Goal: Task Accomplishment & Management: Complete application form

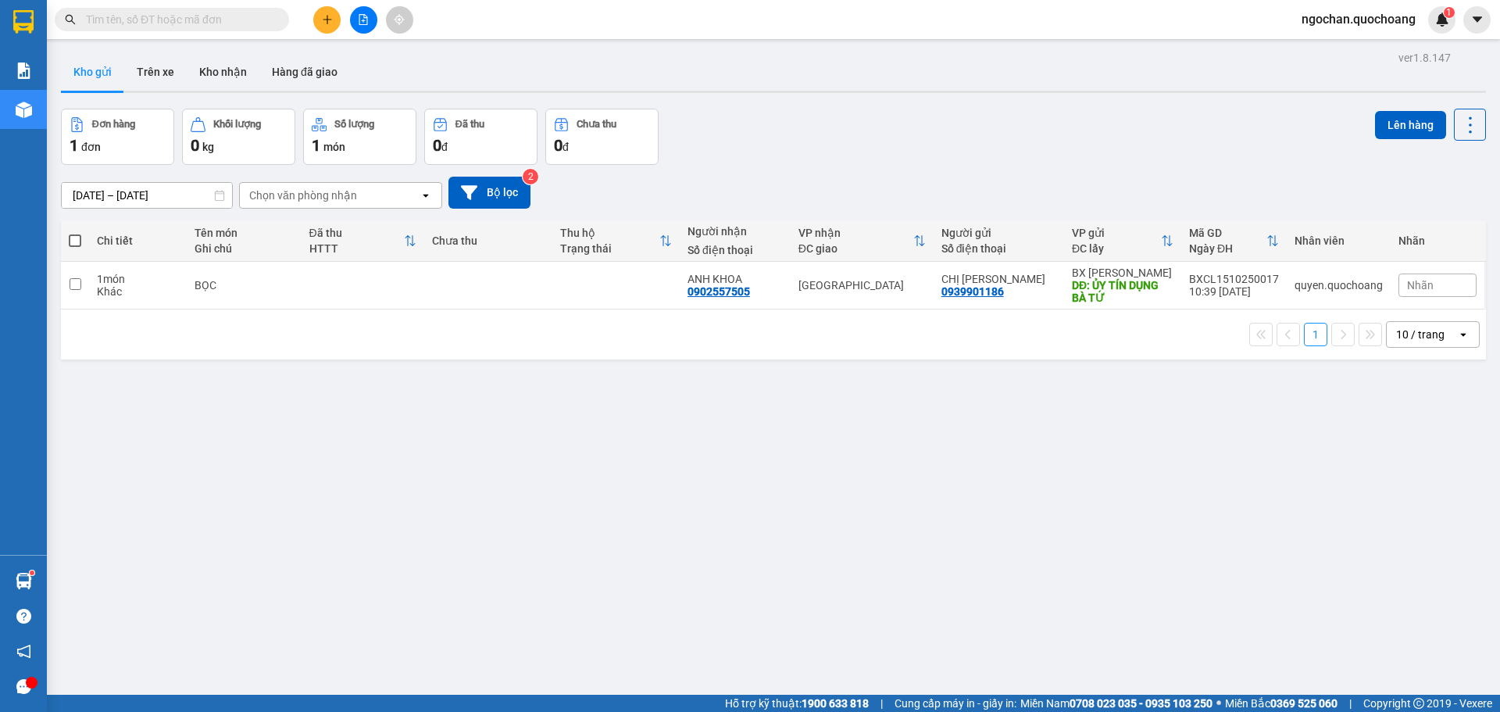
click at [1472, 16] on icon "caret-down" at bounding box center [1478, 20] width 14 height 14
click at [1366, 26] on span "ngochan.quochoang" at bounding box center [1358, 19] width 139 height 20
click at [1367, 50] on span "Đăng xuất" at bounding box center [1365, 48] width 107 height 17
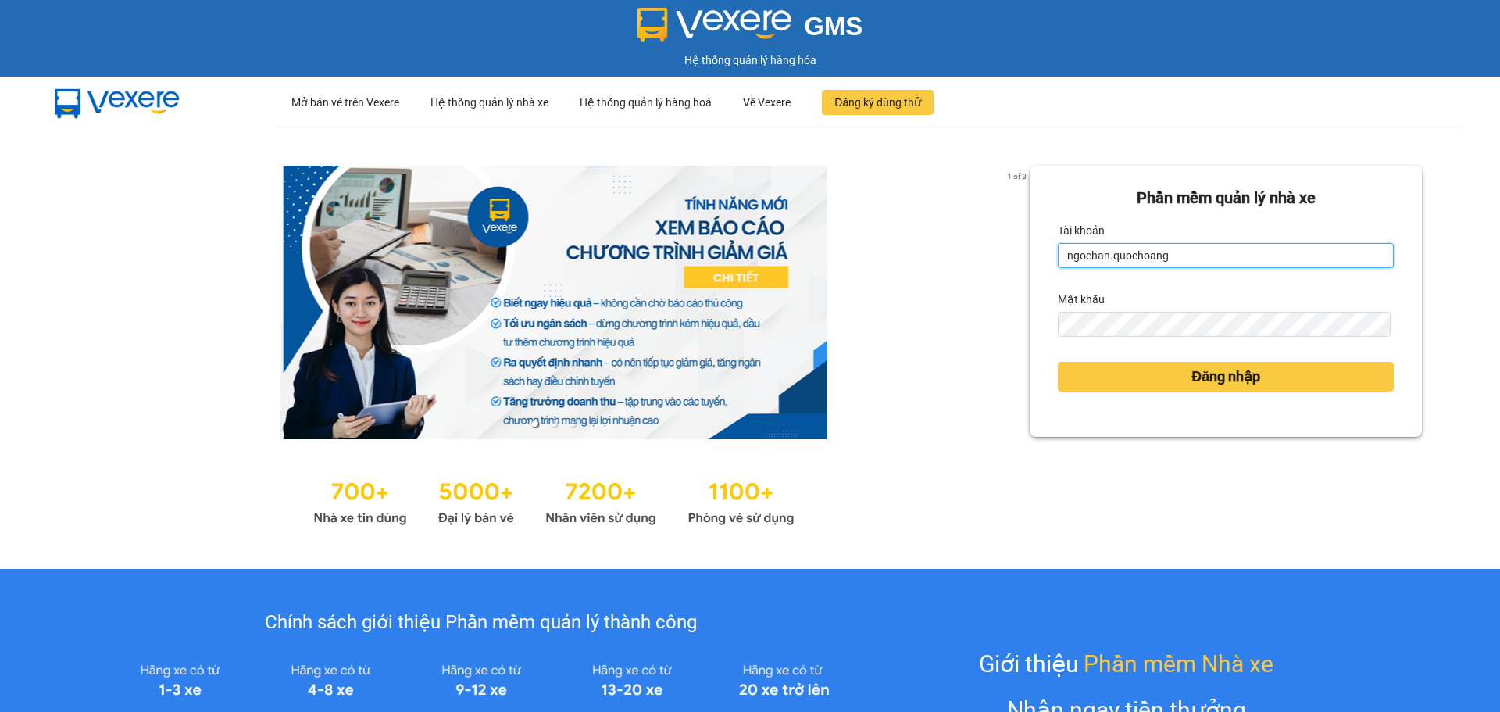
click at [1221, 259] on input "ngochan.quochoang" at bounding box center [1226, 255] width 336 height 25
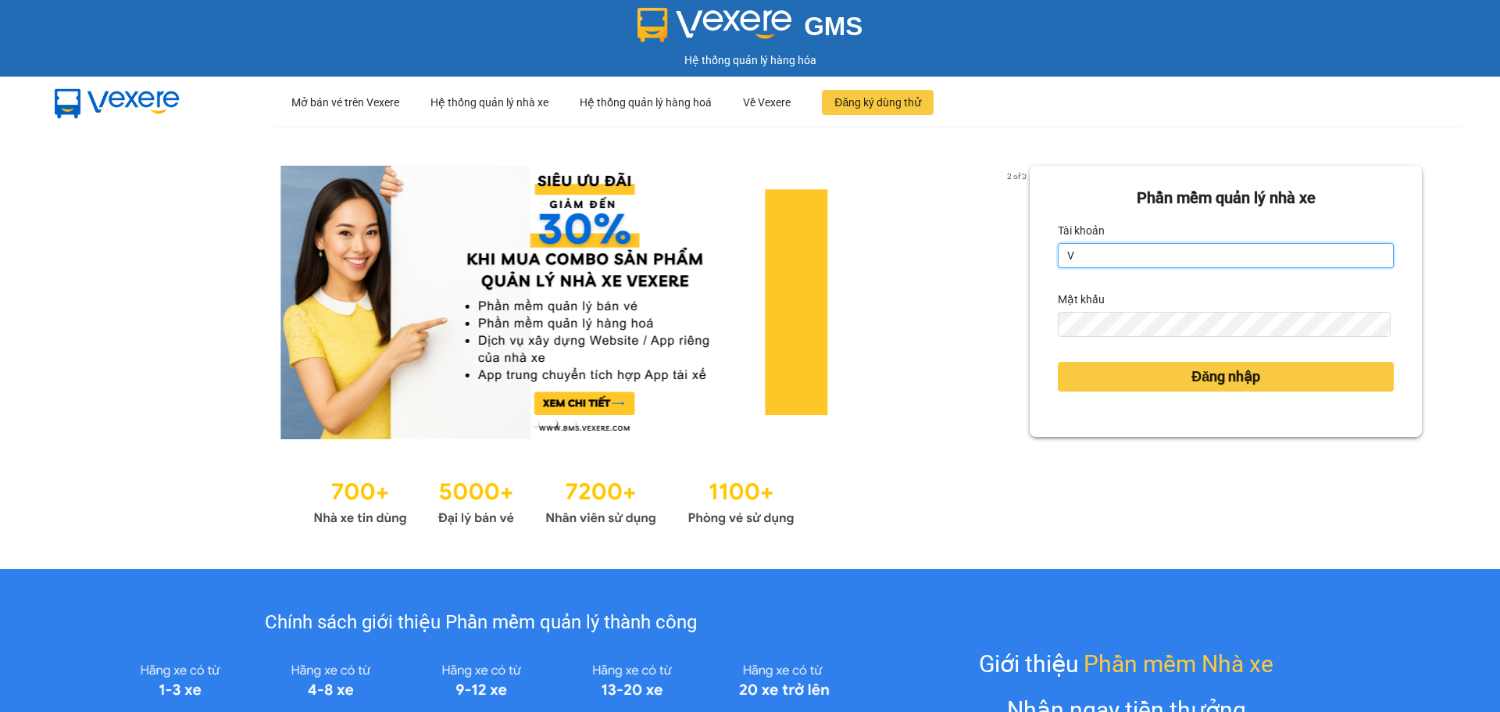
type input "vy.quochoang"
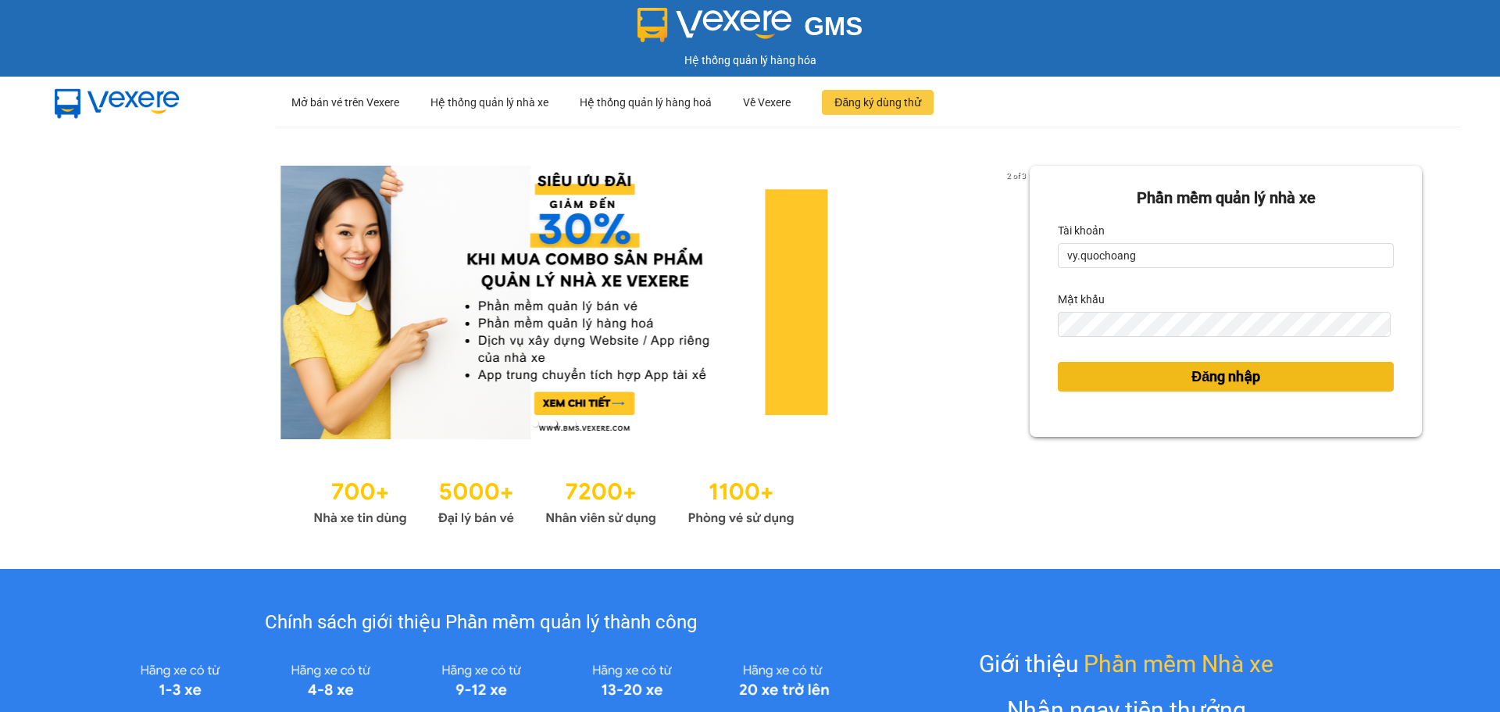
click at [1192, 373] on span "Đăng nhập" at bounding box center [1226, 377] width 69 height 22
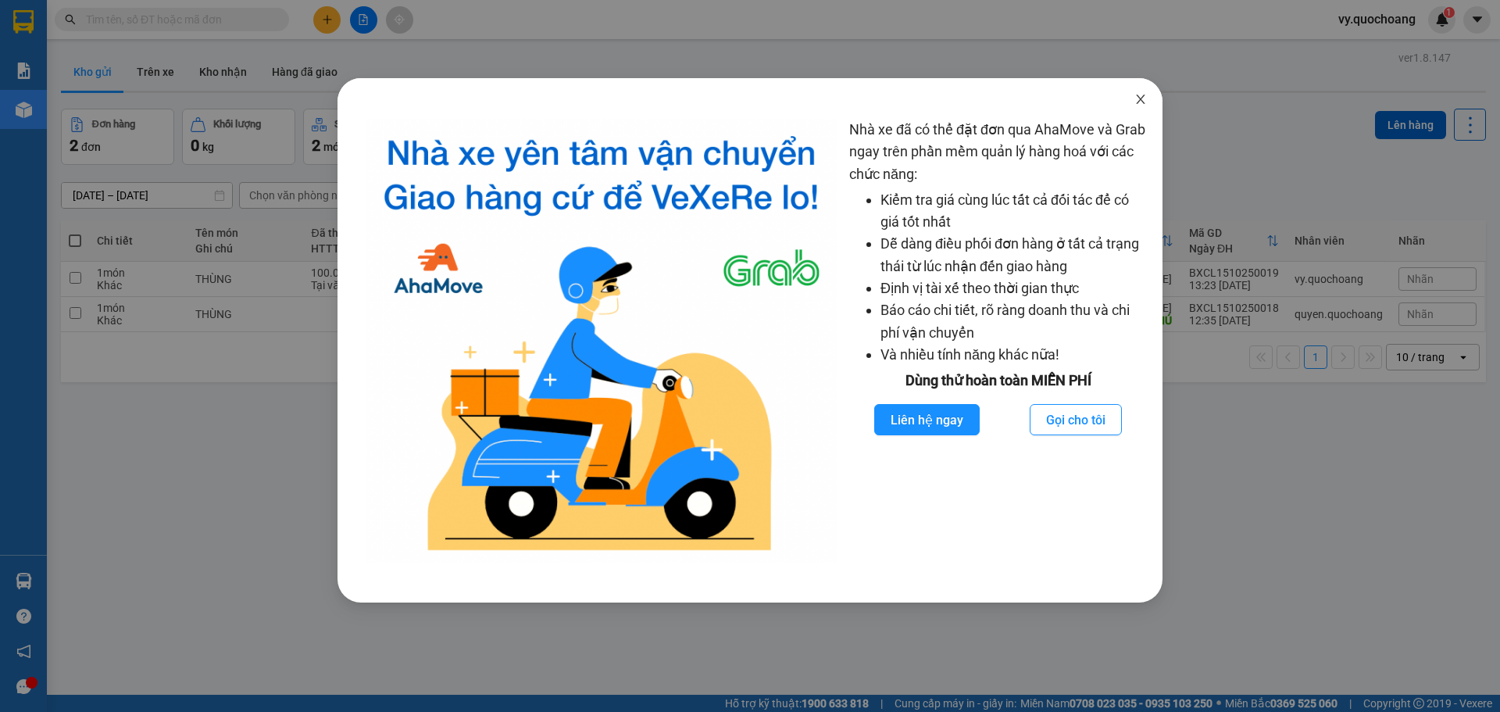
click at [1140, 101] on icon "close" at bounding box center [1140, 99] width 9 height 9
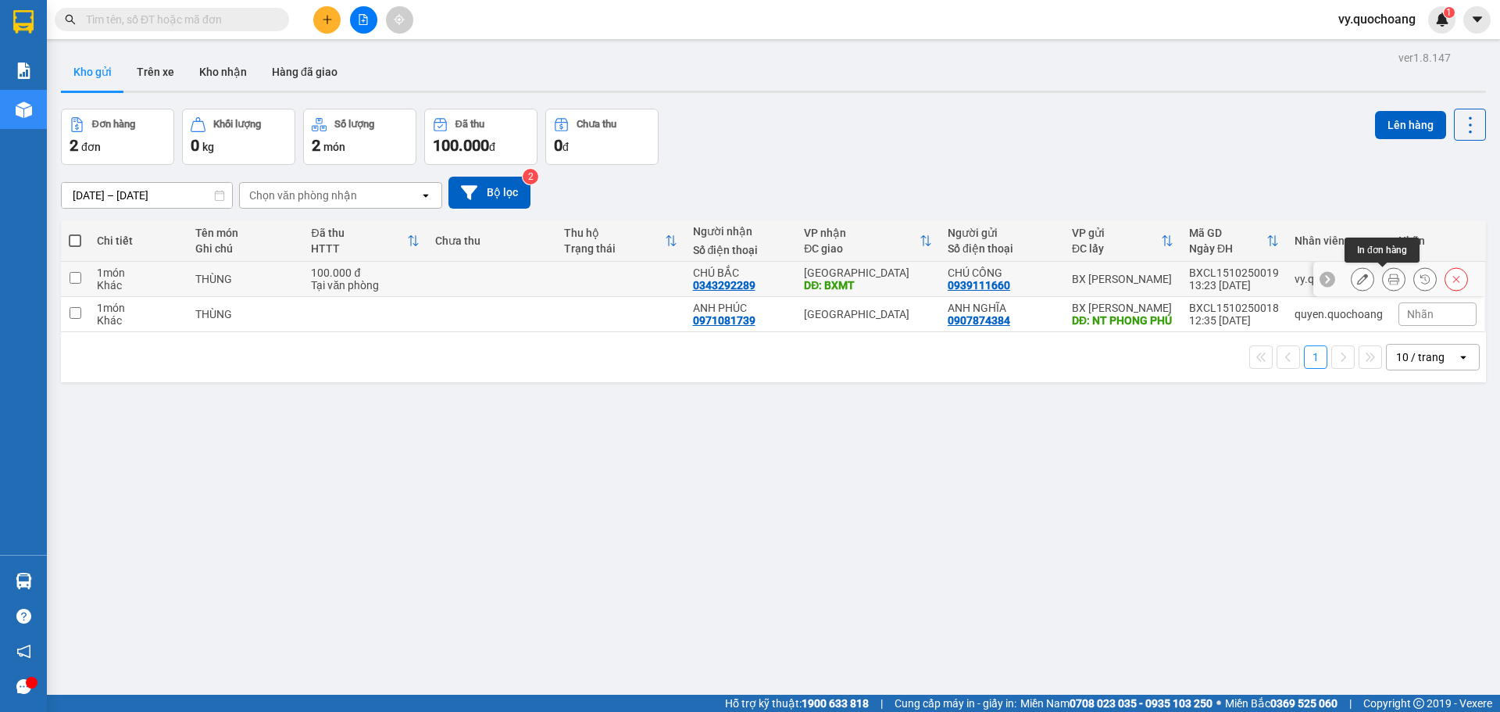
click at [1383, 278] on button at bounding box center [1394, 279] width 22 height 27
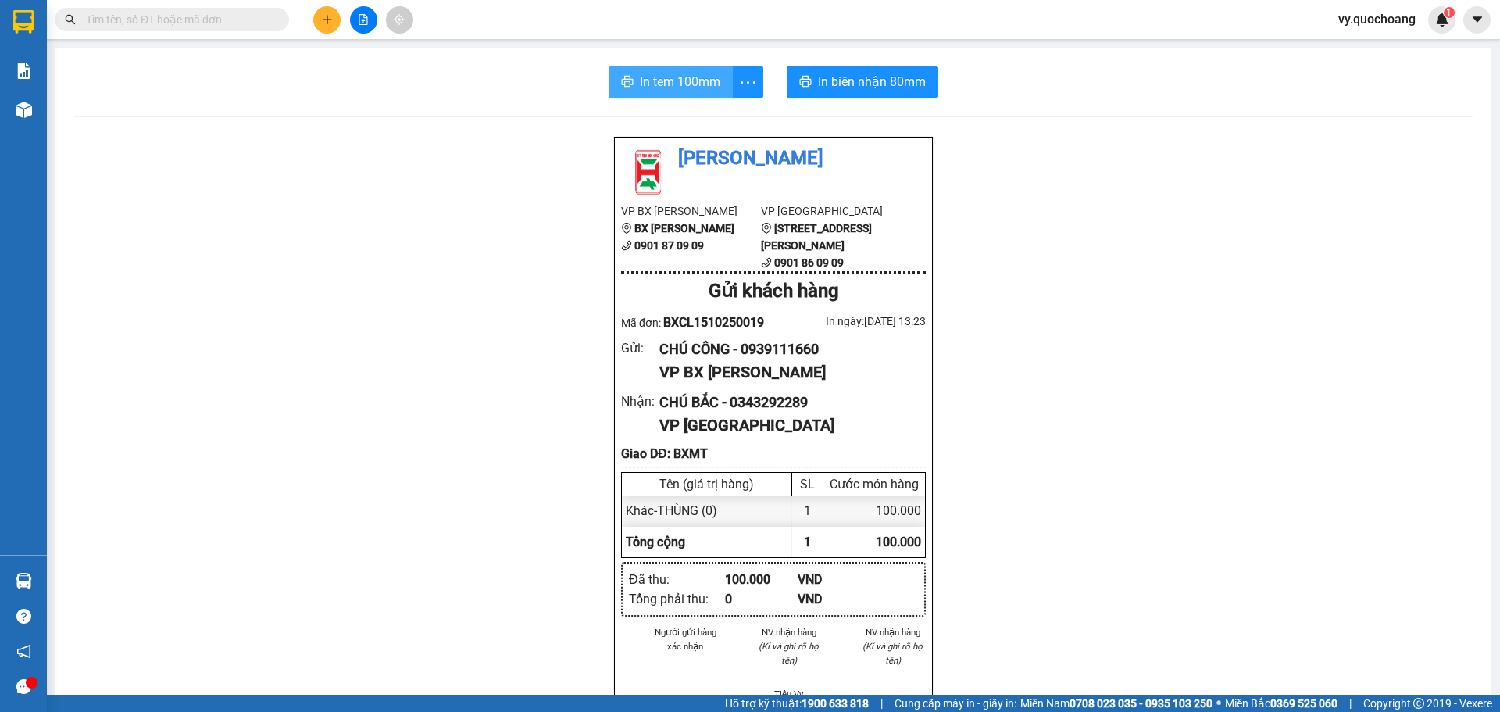
click at [695, 83] on span "In tem 100mm" at bounding box center [680, 82] width 80 height 20
click at [849, 77] on span "In biên nhận 80mm" at bounding box center [872, 82] width 108 height 20
click at [674, 64] on div "In tem 100mm In biên nhận 80mm Quốc Hoàng VP BX Cao Lãnh BX Cao Lãnh 0901 87 09…" at bounding box center [773, 646] width 1436 height 1196
click at [674, 81] on span "In tem 100mm" at bounding box center [680, 82] width 80 height 20
click at [842, 76] on span "In biên nhận 80mm" at bounding box center [872, 82] width 108 height 20
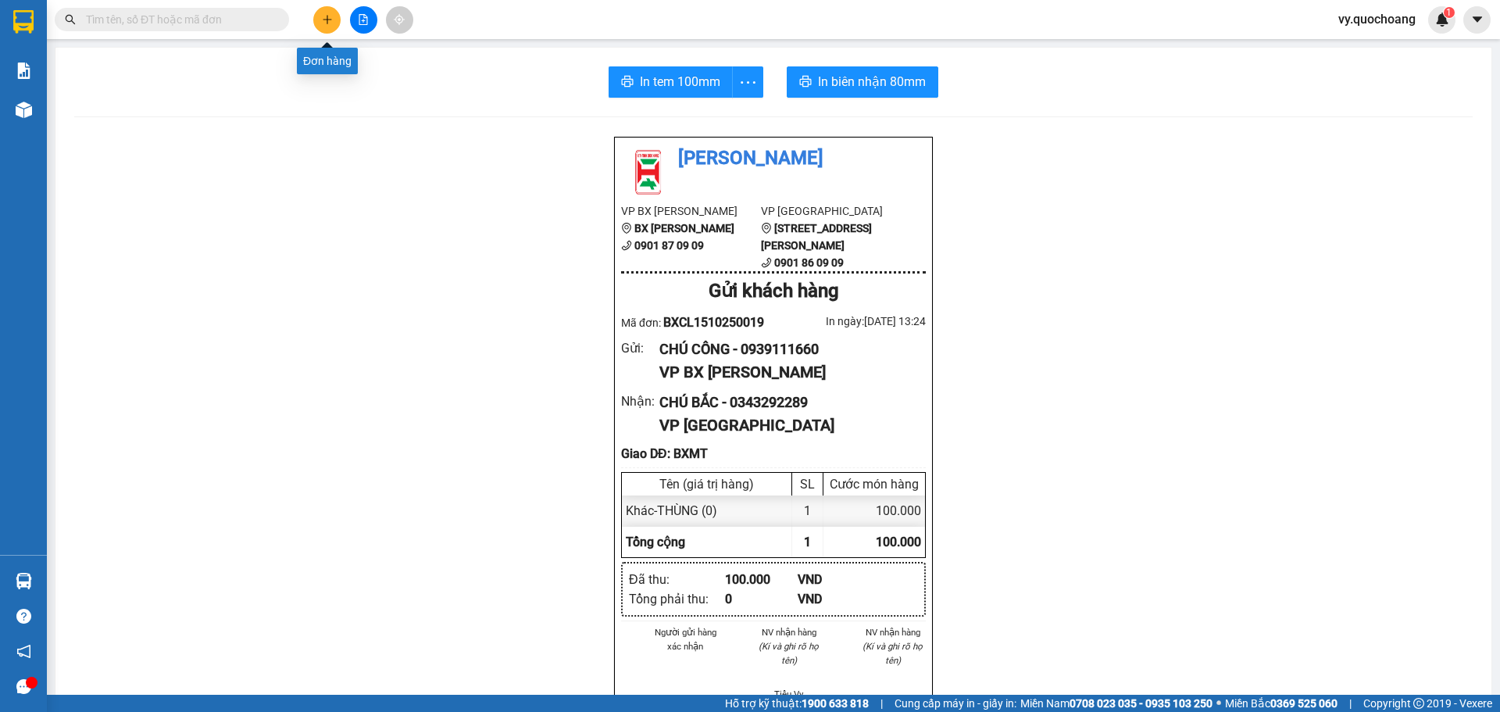
click at [322, 16] on icon "plus" at bounding box center [327, 19] width 11 height 11
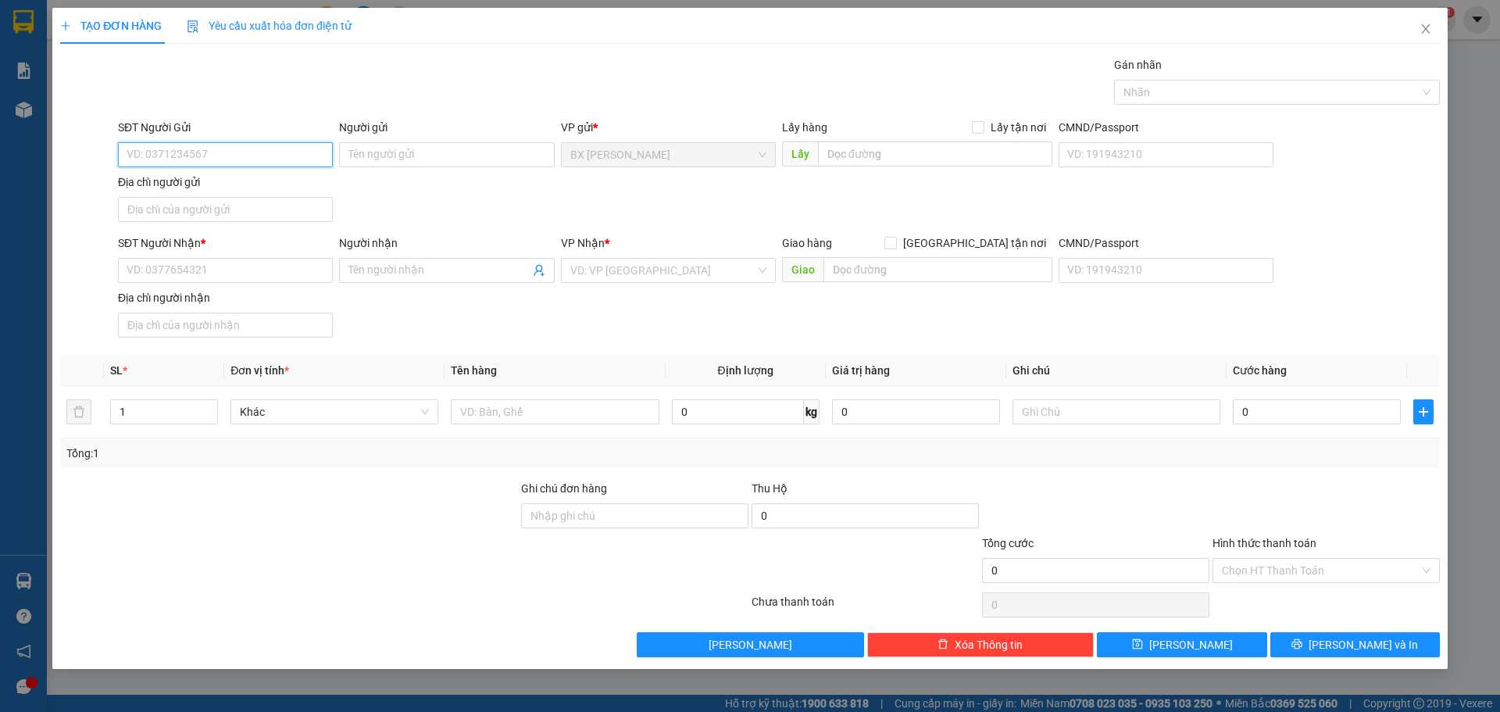
click at [197, 148] on input "SĐT Người Gửi" at bounding box center [225, 154] width 215 height 25
type input "0775989169"
click at [295, 190] on div "0775989169 - CHỊ NỞ" at bounding box center [225, 185] width 196 height 17
type input "CHỊ NỞ"
type input "0775989169"
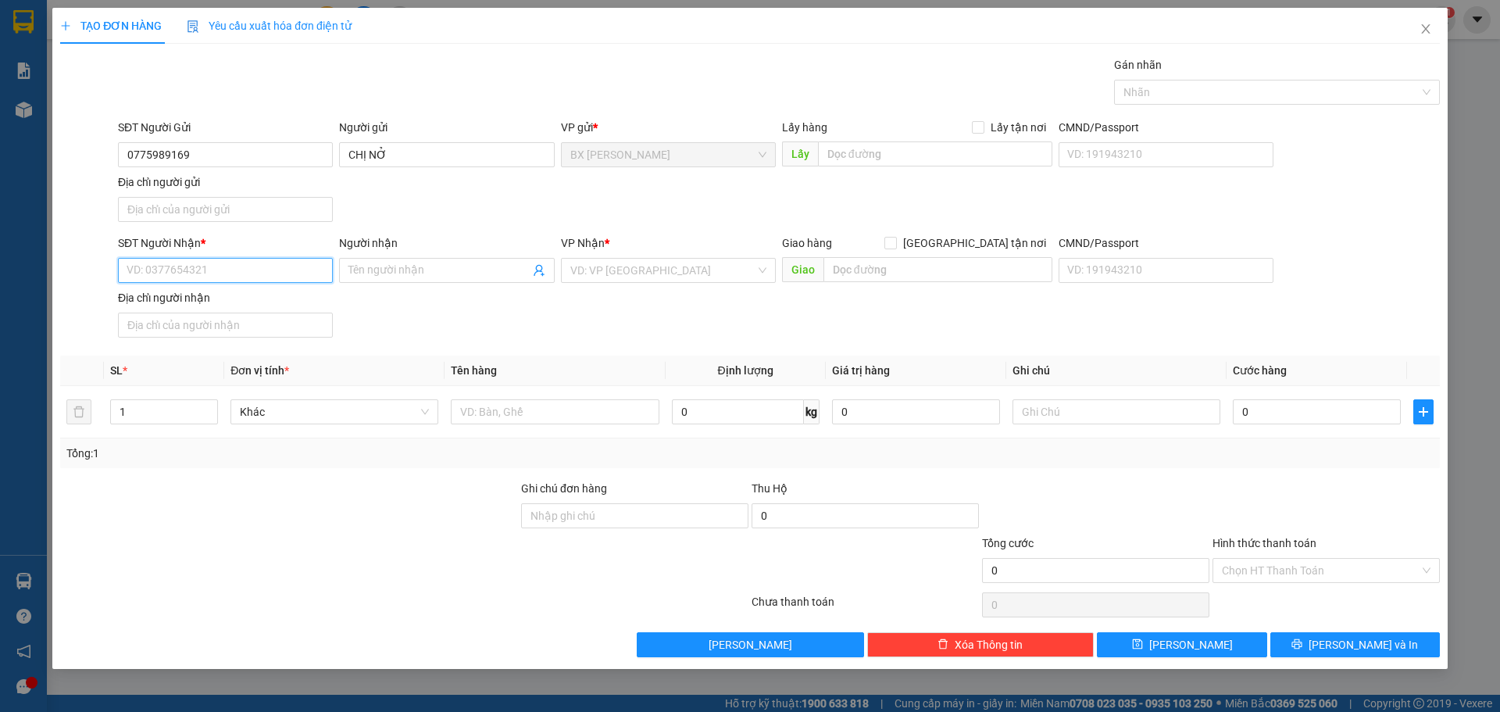
click at [227, 274] on input "SĐT Người Nhận *" at bounding box center [225, 270] width 215 height 25
click at [253, 331] on div "0766990543 - CHỊ NGUYÊN" at bounding box center [225, 326] width 196 height 17
type input "0766990543"
type input "CHỊ NGUYÊN"
click at [182, 409] on input "1" at bounding box center [164, 411] width 106 height 23
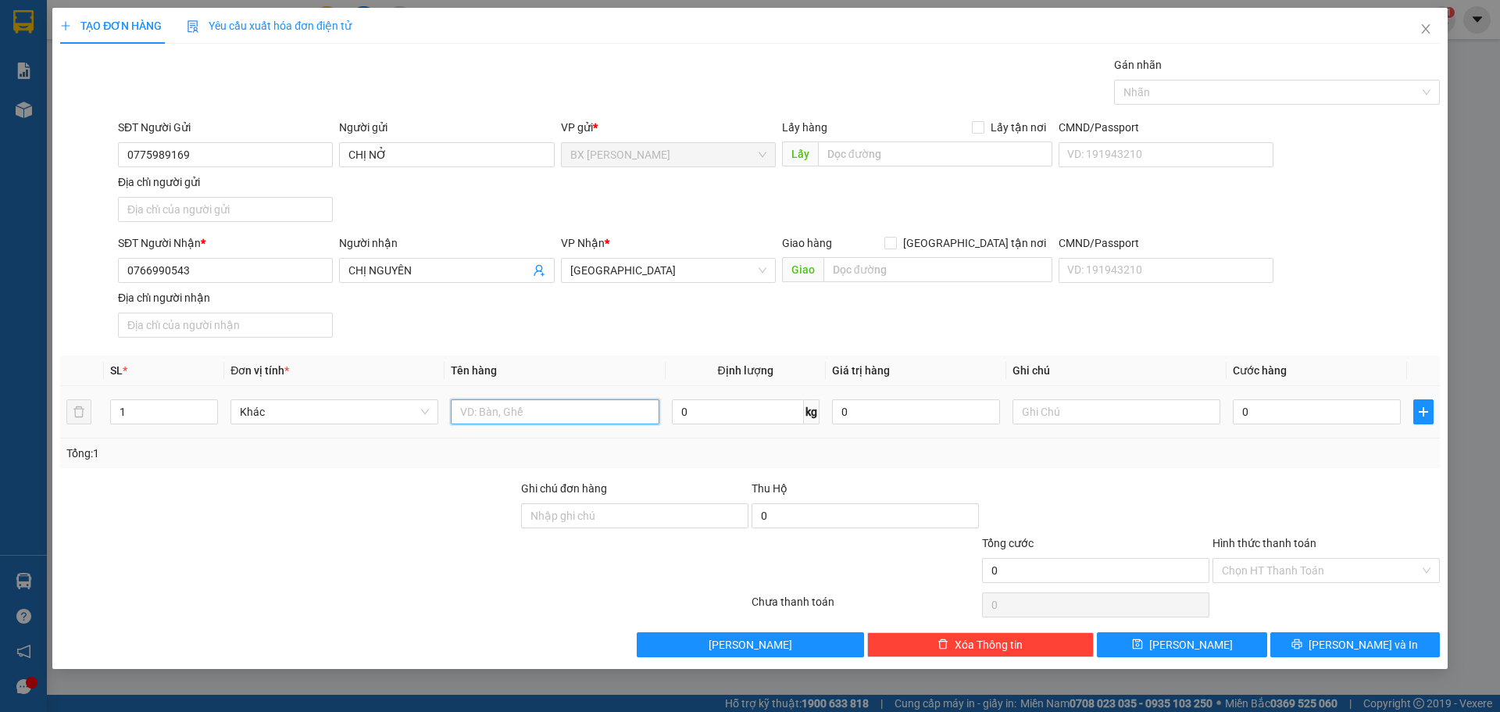
click at [528, 411] on input "text" at bounding box center [555, 411] width 208 height 25
type input "THÙNG"
click at [881, 265] on input "text" at bounding box center [938, 269] width 229 height 25
type input "BXMT"
click at [1051, 414] on input "text" at bounding box center [1117, 411] width 208 height 25
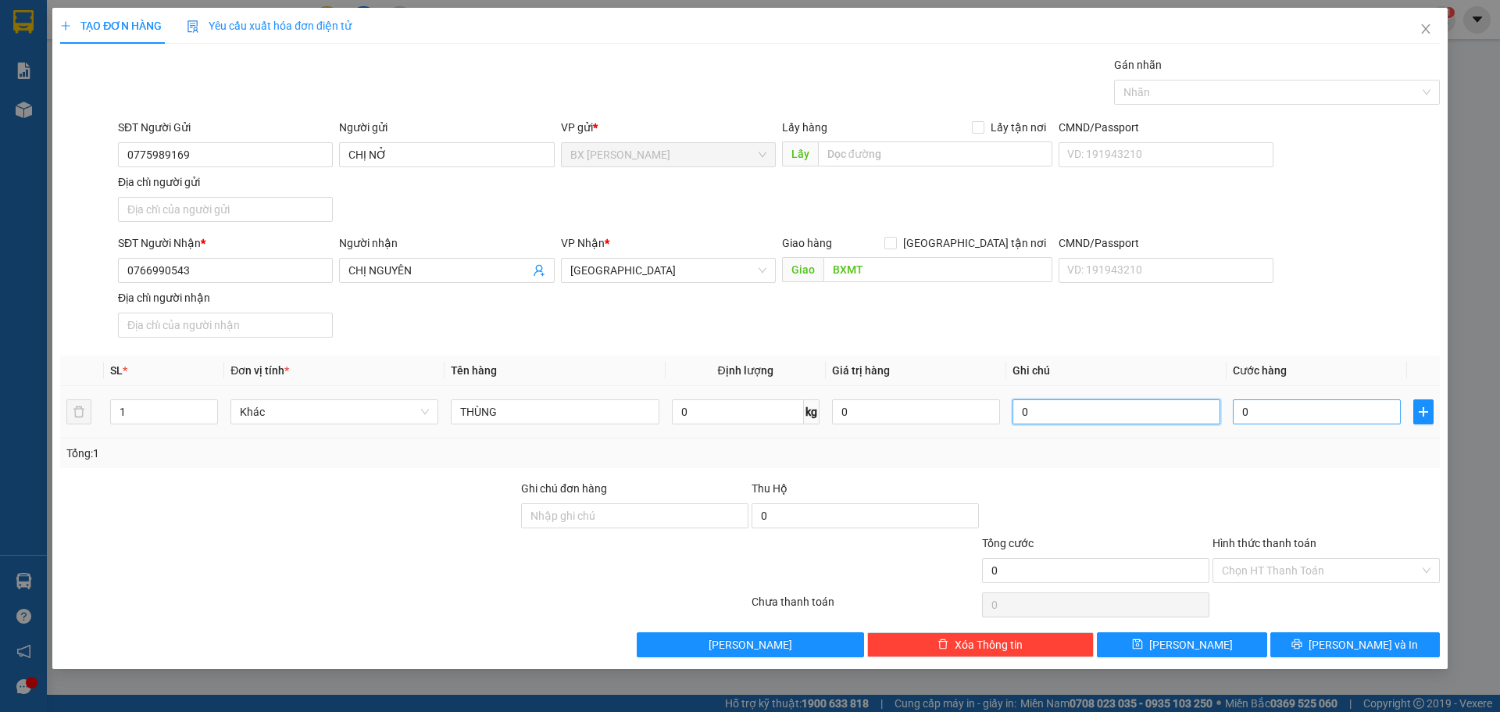
type input "0"
click at [1301, 417] on input "0" at bounding box center [1317, 411] width 168 height 25
type input "8"
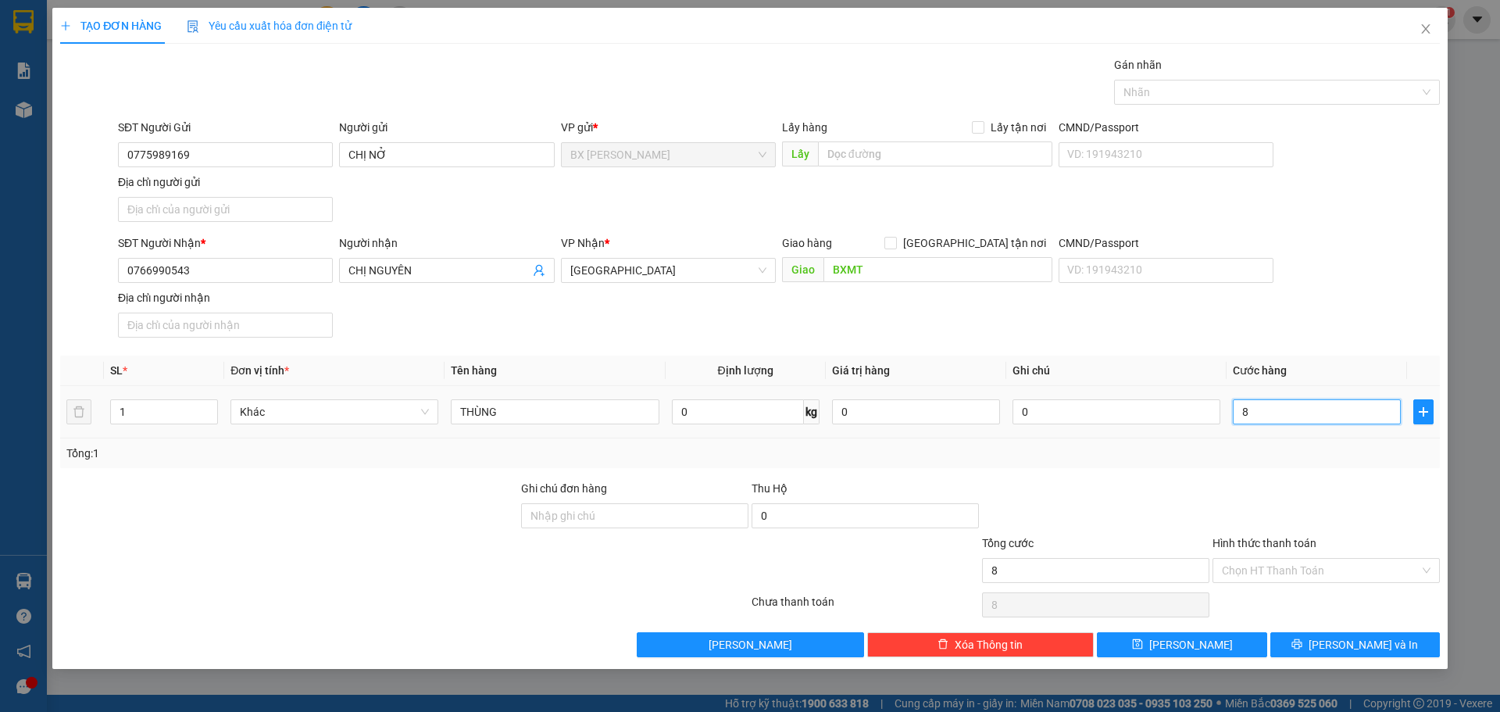
type input "80"
type input "800"
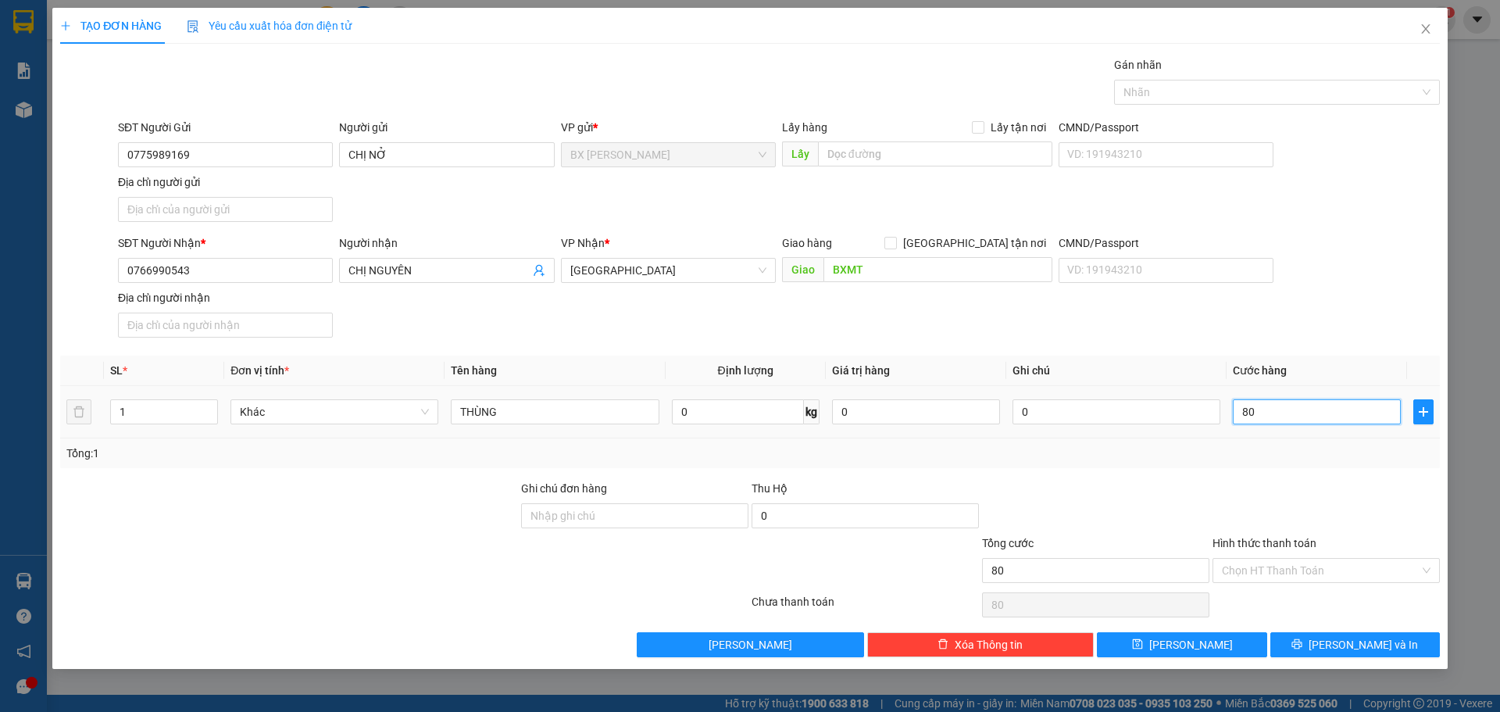
type input "800"
type input "8.000"
type input "80.000"
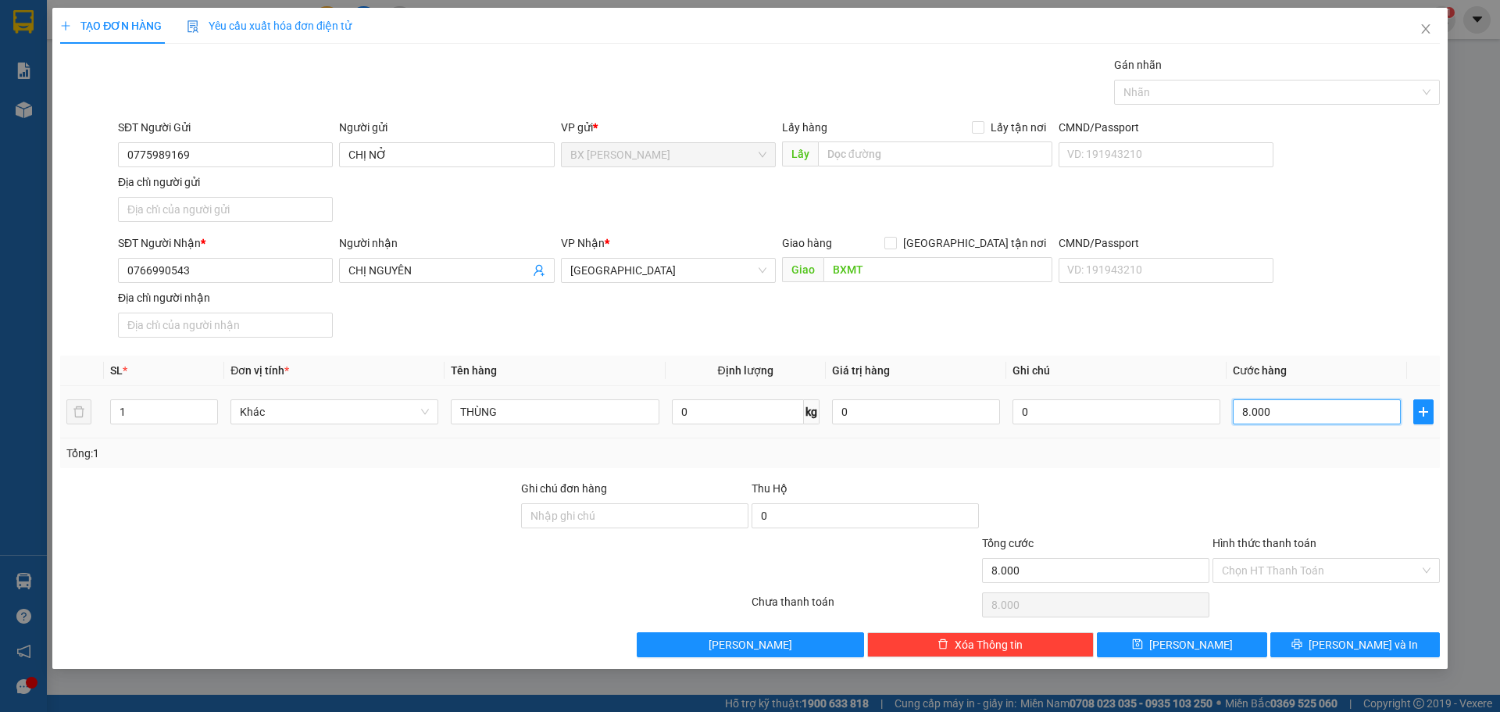
type input "80.000"
click at [1061, 417] on input "0" at bounding box center [1117, 411] width 208 height 25
click at [1425, 567] on div "Chọn HT Thanh Toán" at bounding box center [1326, 570] width 227 height 25
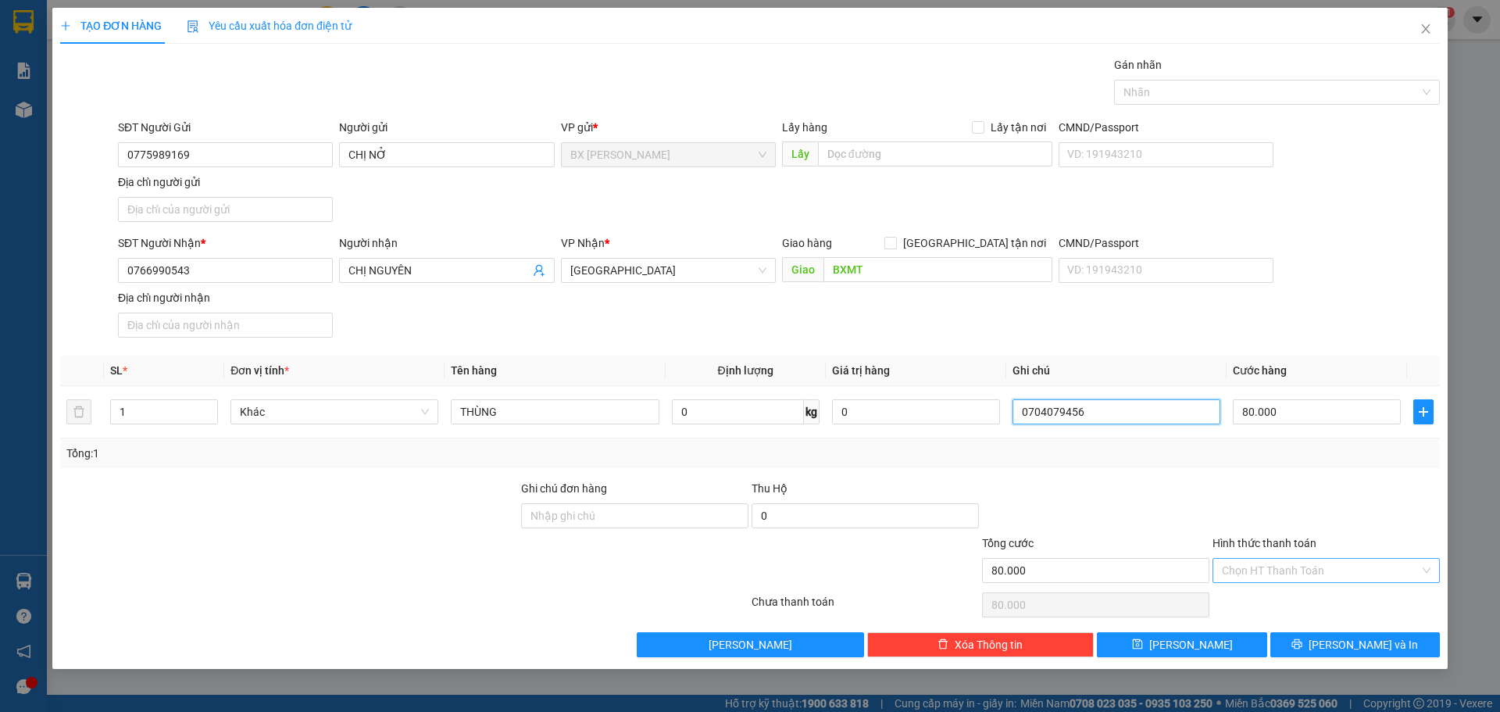
type input "0704079456"
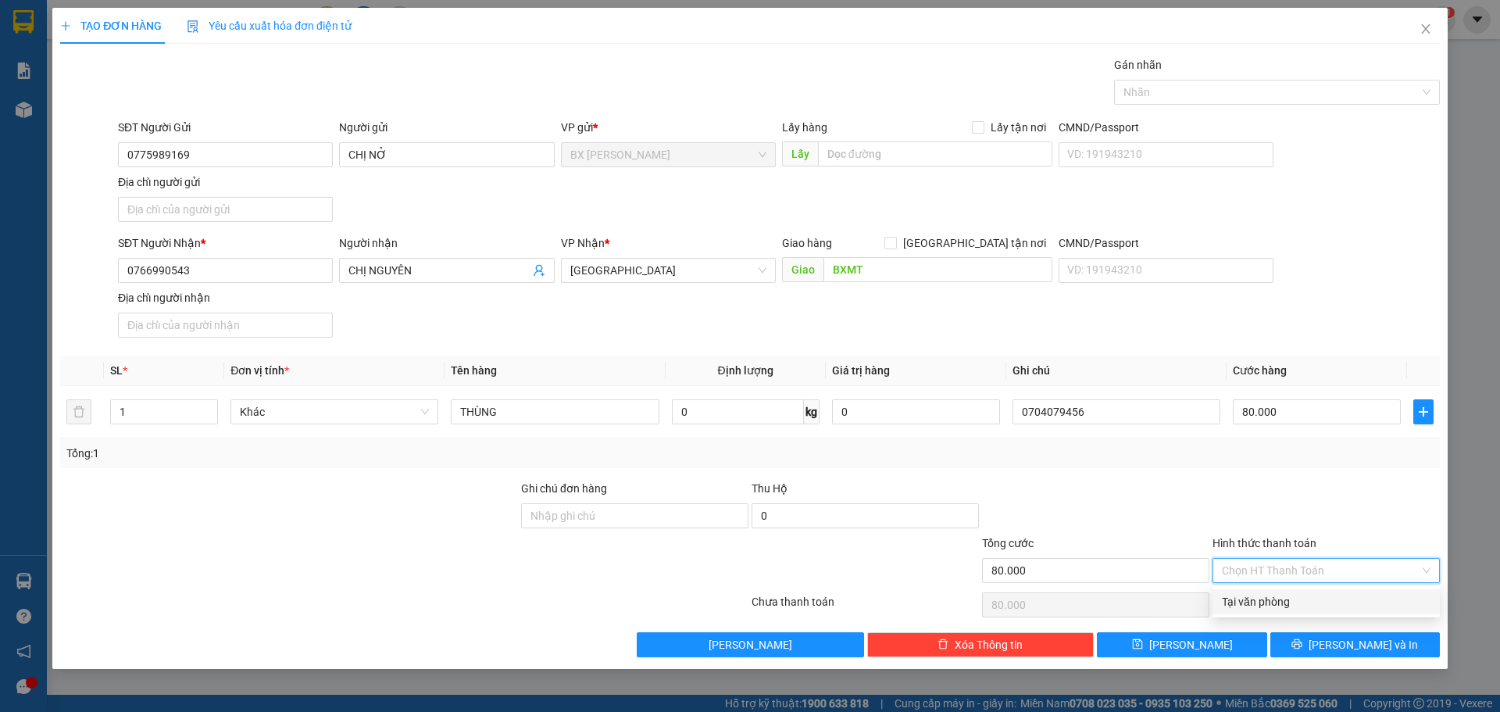
click at [1310, 602] on div "Tại văn phòng" at bounding box center [1326, 601] width 209 height 17
type input "0"
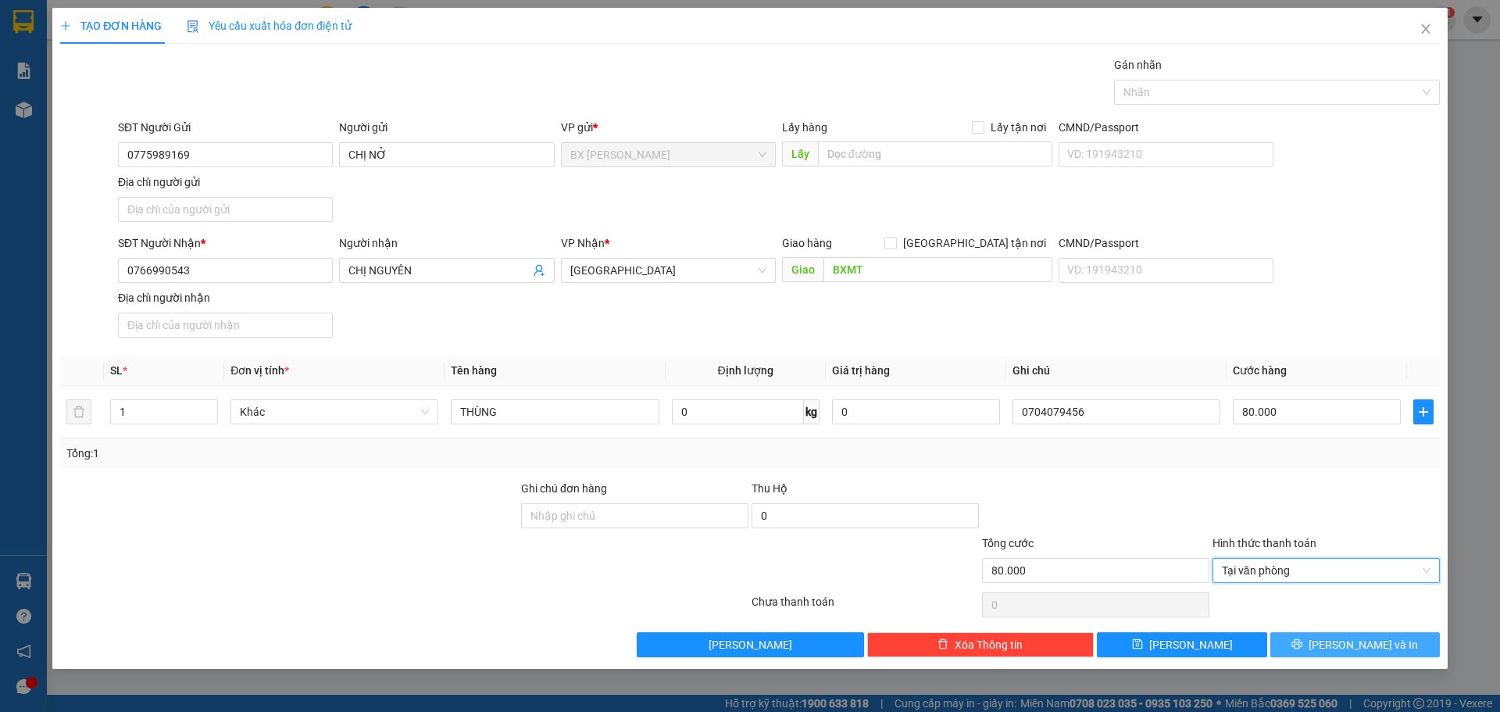
click at [1385, 653] on span "[PERSON_NAME] và In" at bounding box center [1363, 644] width 109 height 17
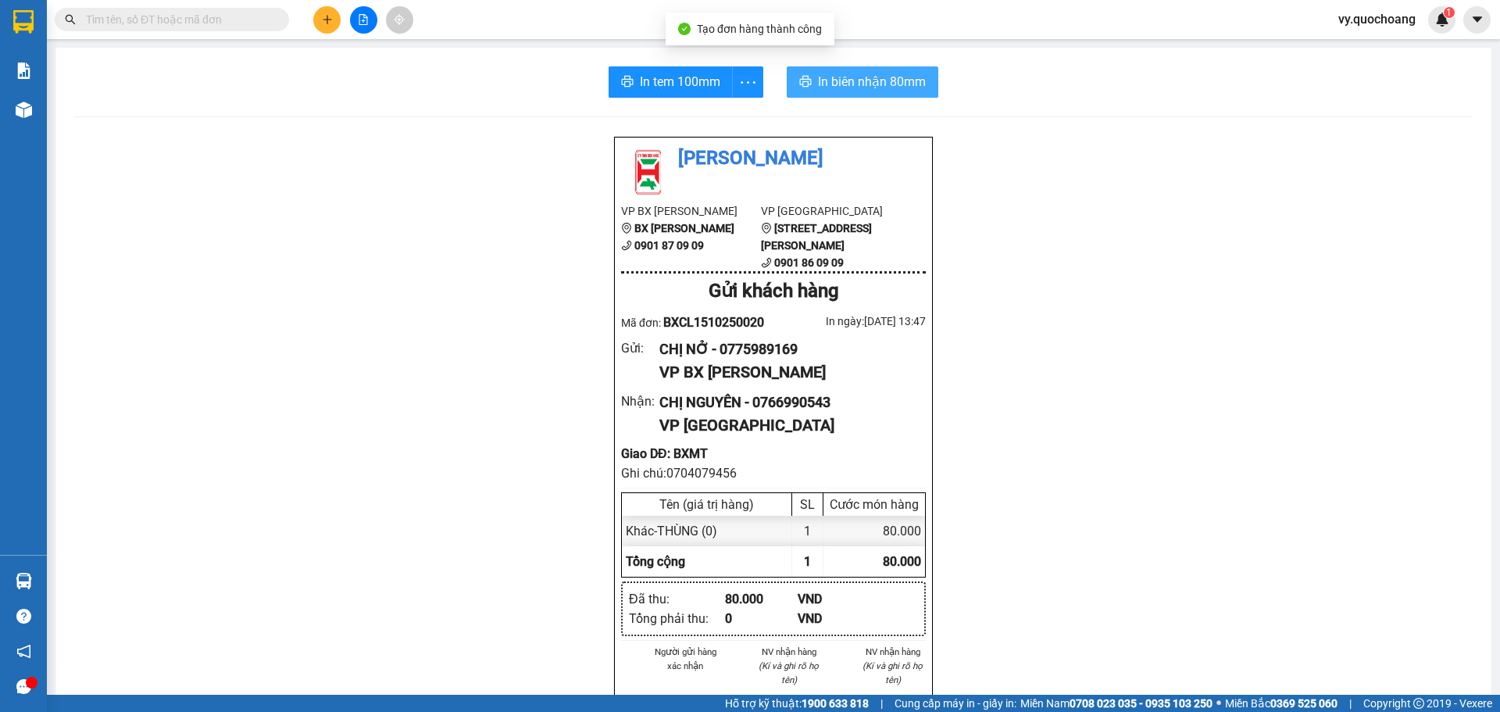
click at [840, 82] on span "In biên nhận 80mm" at bounding box center [872, 82] width 108 height 20
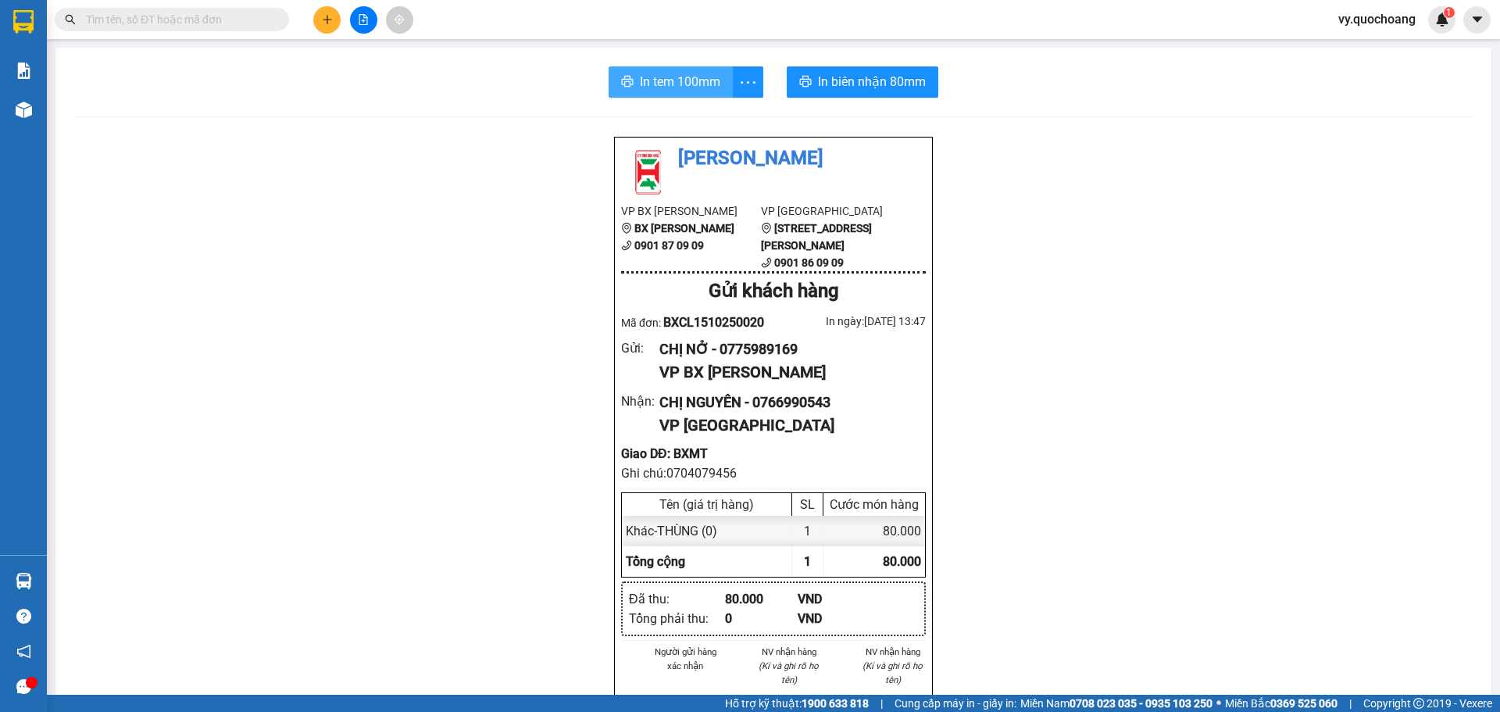
click at [674, 83] on span "In tem 100mm" at bounding box center [680, 82] width 80 height 20
click at [679, 88] on span "In tem 100mm" at bounding box center [680, 82] width 80 height 20
click at [703, 84] on span "In tem 100mm" at bounding box center [680, 82] width 80 height 20
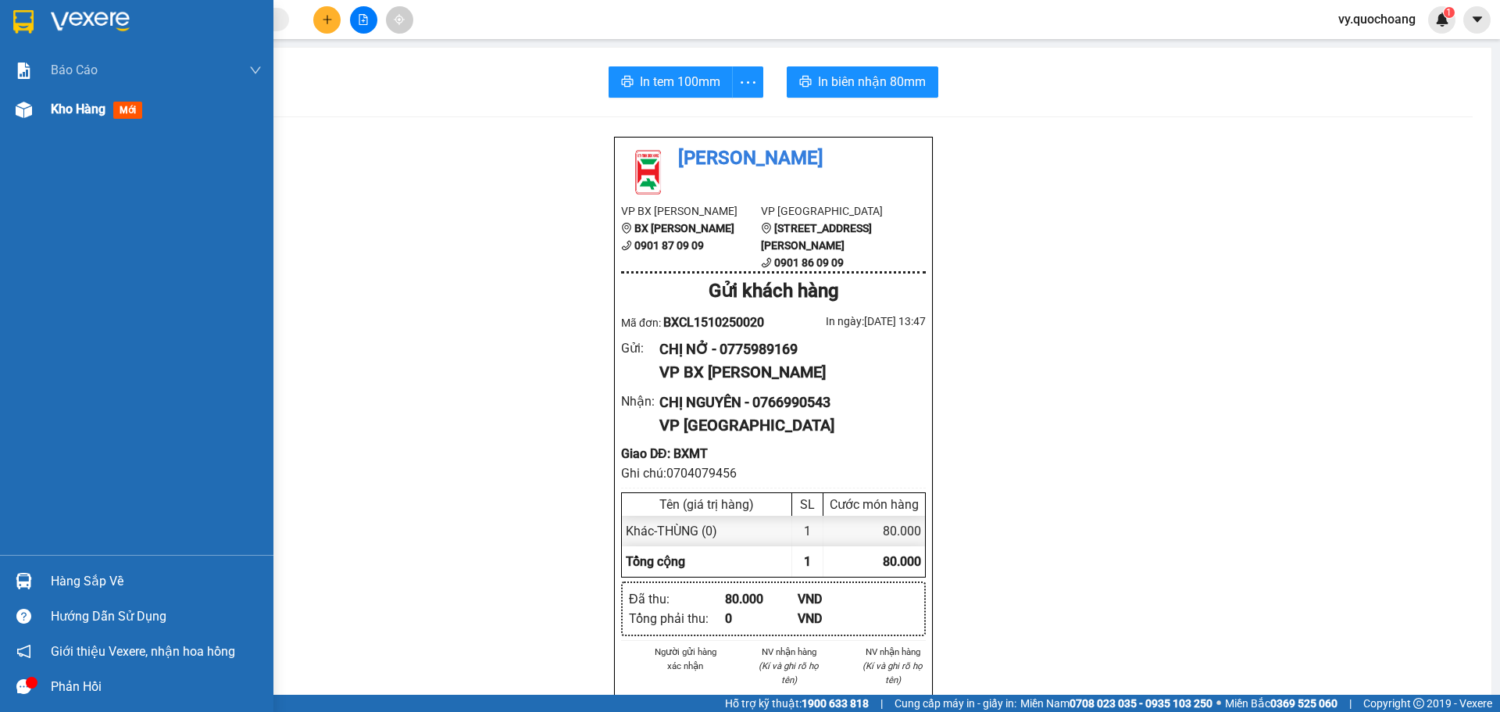
click at [30, 109] on img at bounding box center [24, 110] width 16 height 16
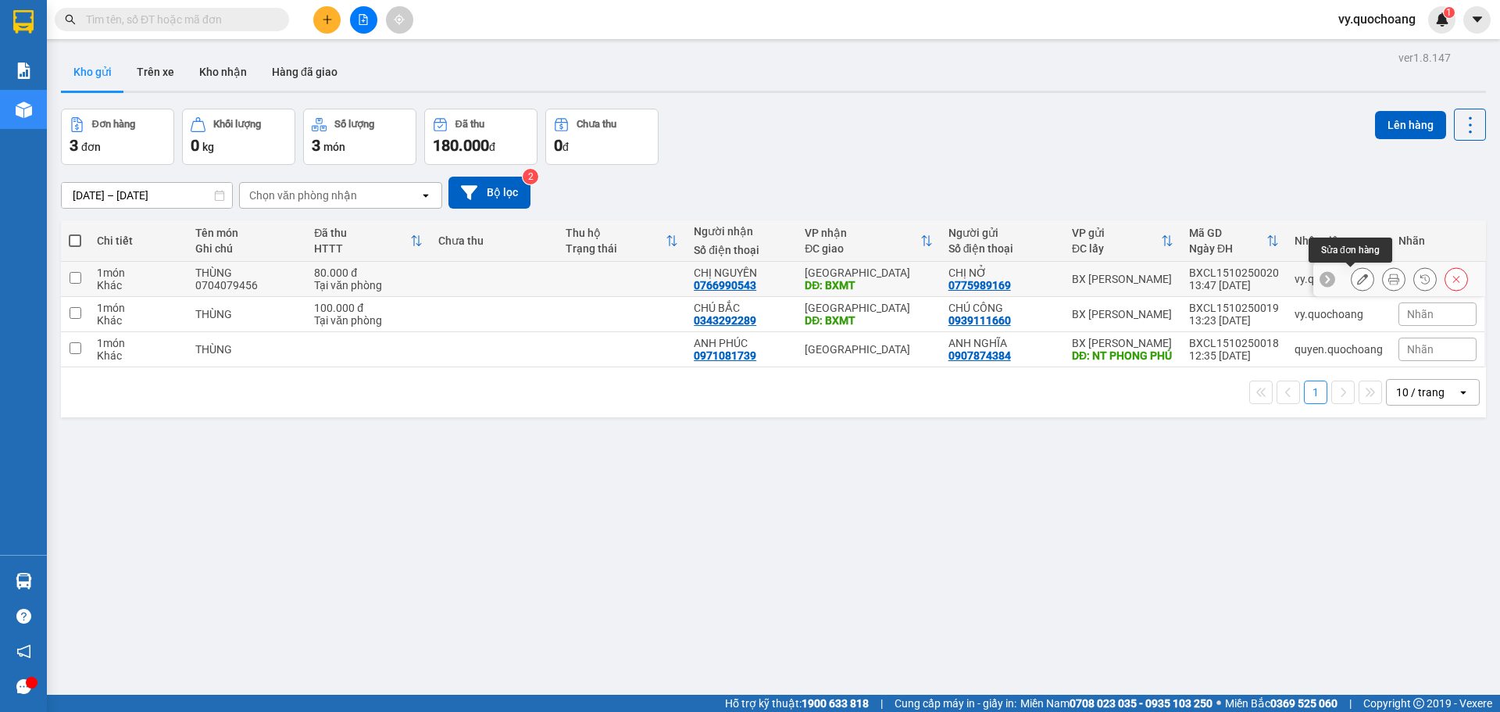
click at [1357, 277] on icon at bounding box center [1362, 279] width 11 height 11
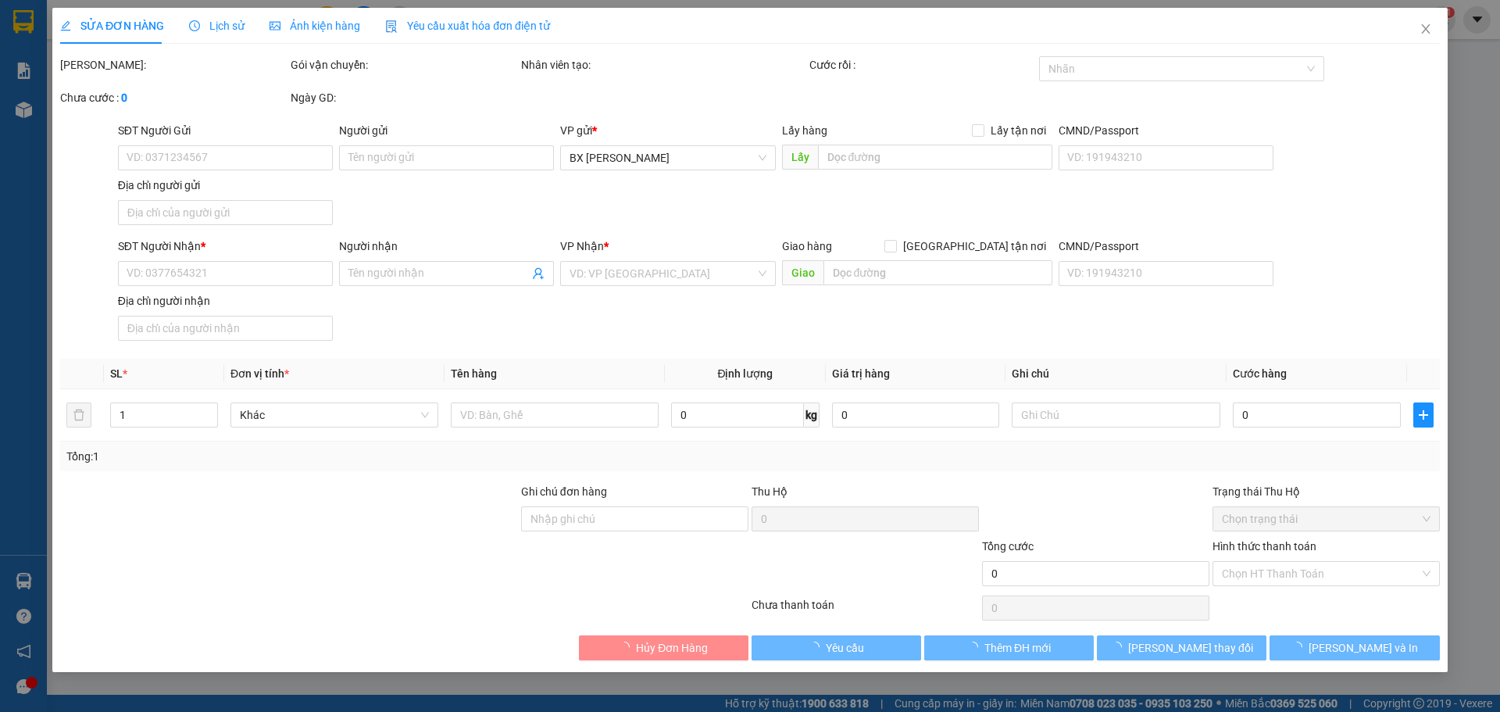
type input "0775989169"
type input "CHỊ NỞ"
type input "0766990543"
type input "CHỊ NGUYÊN"
type input "BXMT"
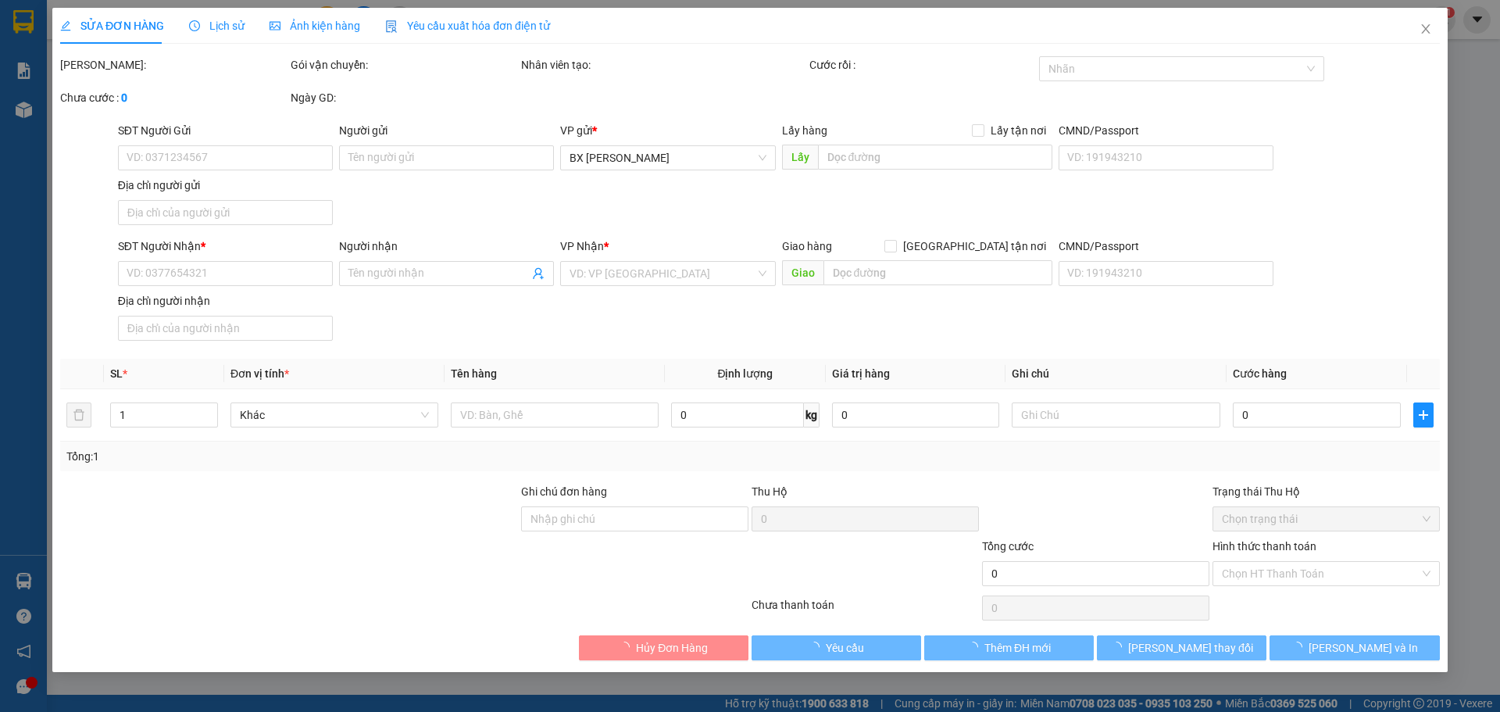
type input "80.000"
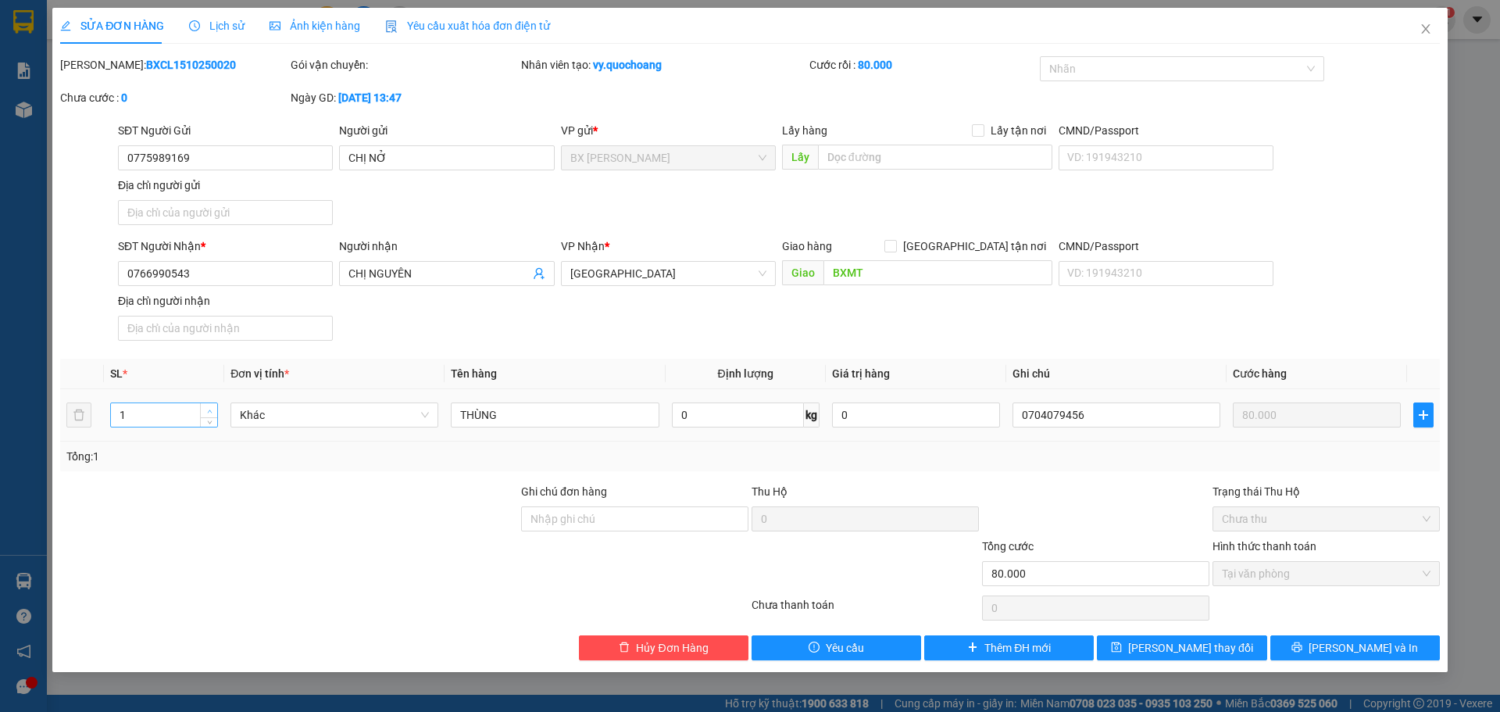
type input "2"
click at [208, 407] on span "up" at bounding box center [209, 410] width 9 height 9
click at [1369, 648] on span "[PERSON_NAME] và In" at bounding box center [1363, 647] width 109 height 17
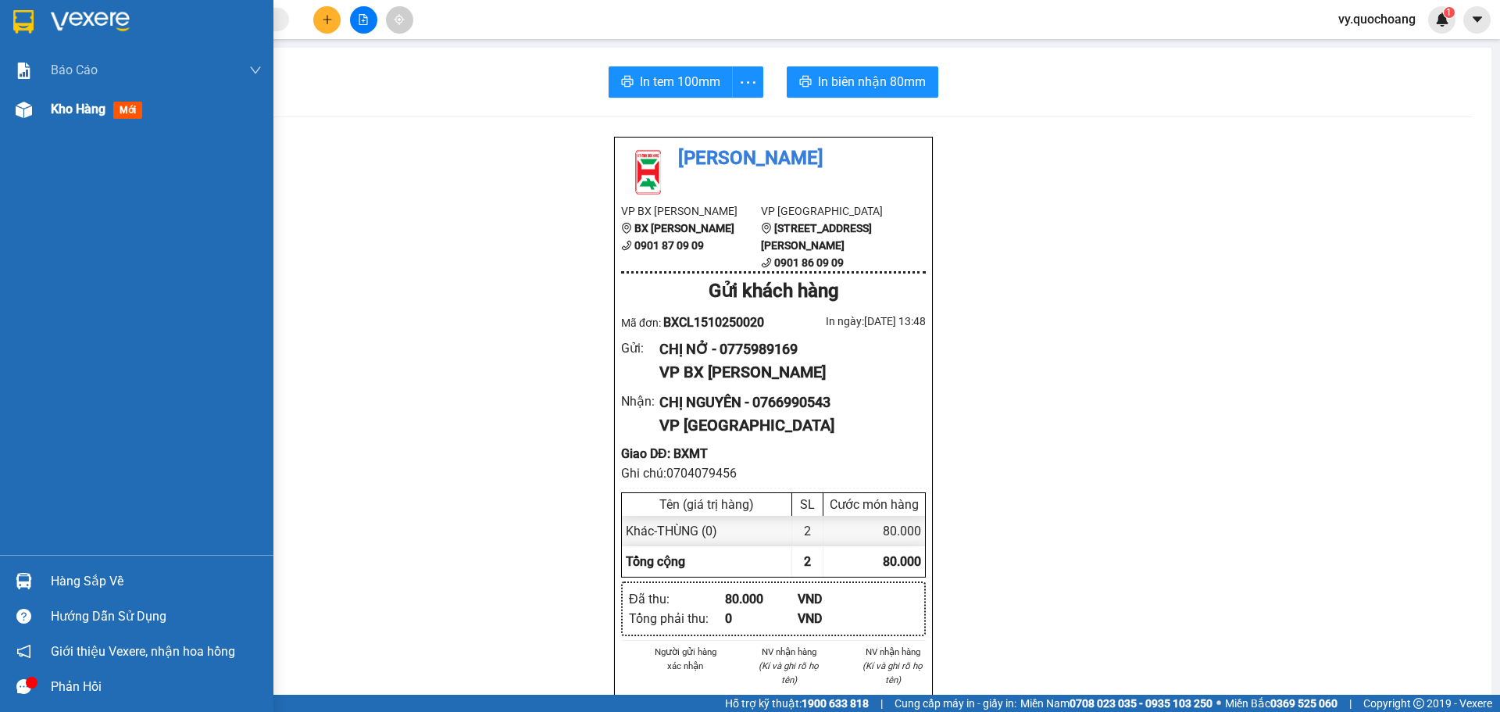
click at [20, 112] on img at bounding box center [24, 110] width 16 height 16
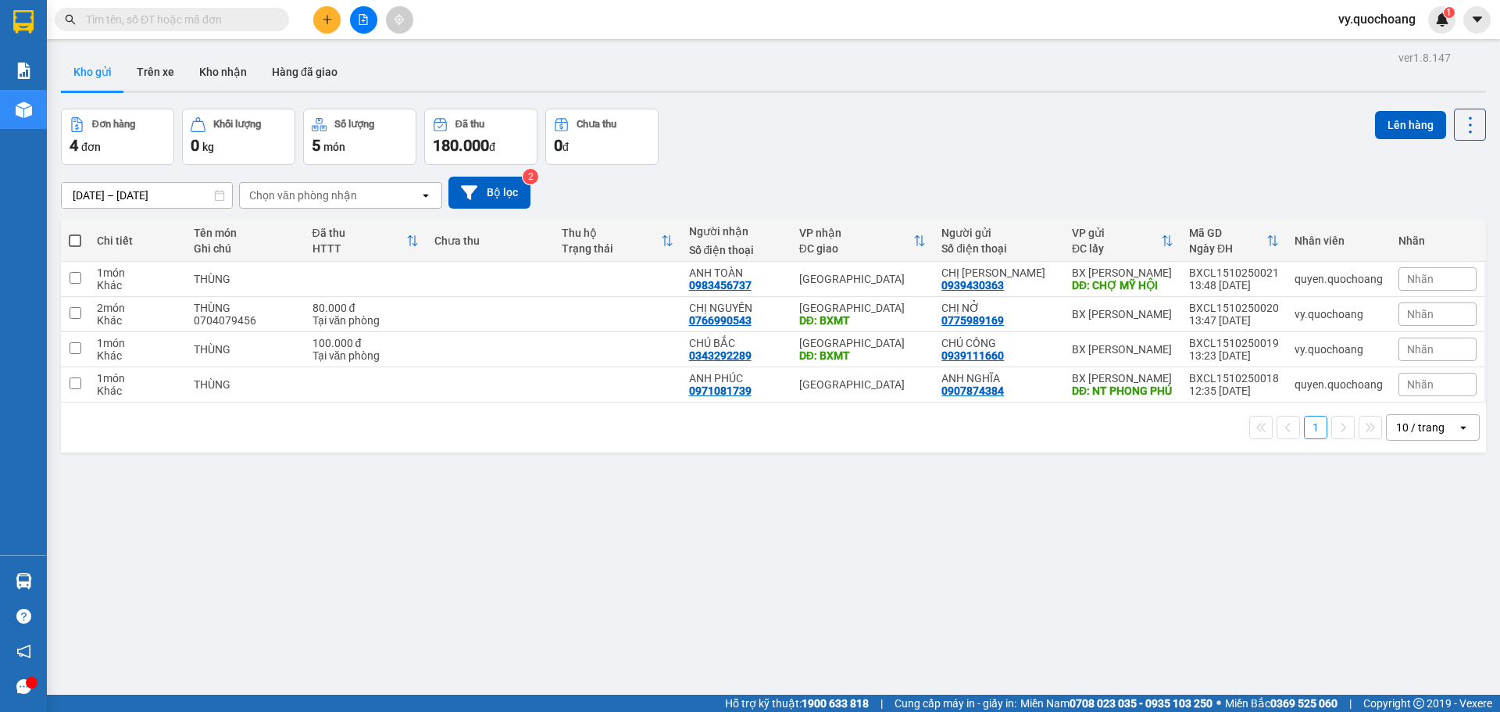
click at [1350, 24] on span "vy.quochoang" at bounding box center [1377, 19] width 102 height 20
click at [1357, 48] on span "Đăng xuất" at bounding box center [1385, 48] width 70 height 17
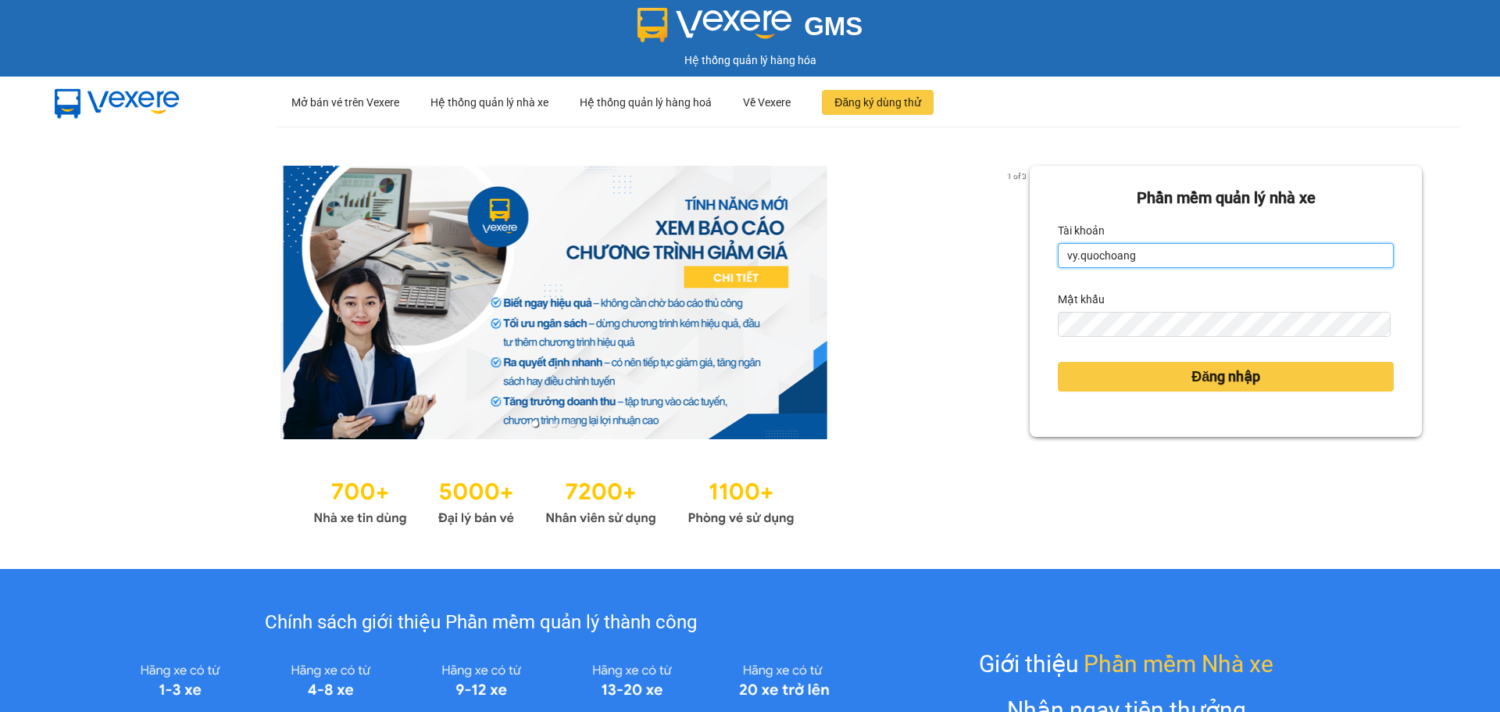
click at [1146, 256] on input "vy.quochoang" at bounding box center [1226, 255] width 336 height 25
type input "ngochan.quochoang"
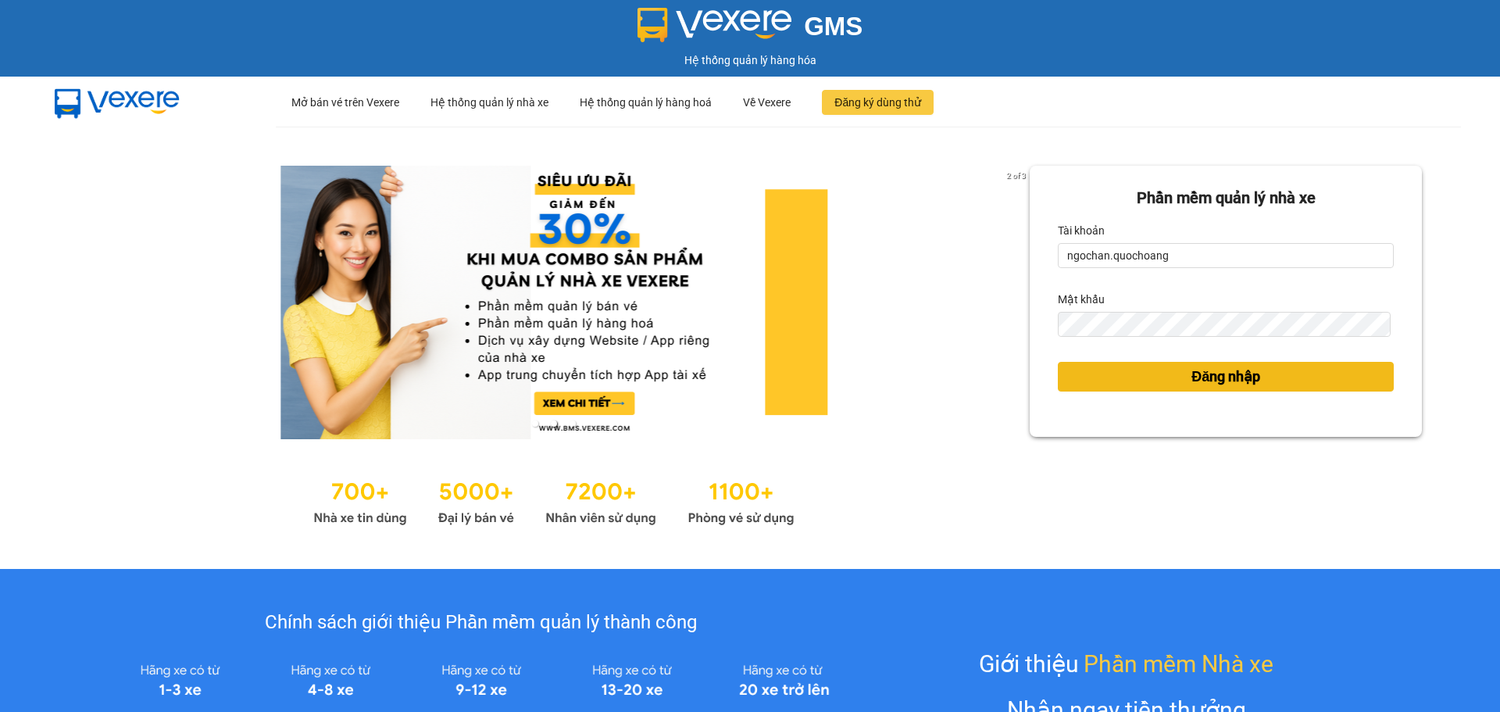
click at [1192, 377] on span "Đăng nhập" at bounding box center [1226, 377] width 69 height 22
click at [1169, 374] on button "Đăng nhập" at bounding box center [1226, 377] width 336 height 30
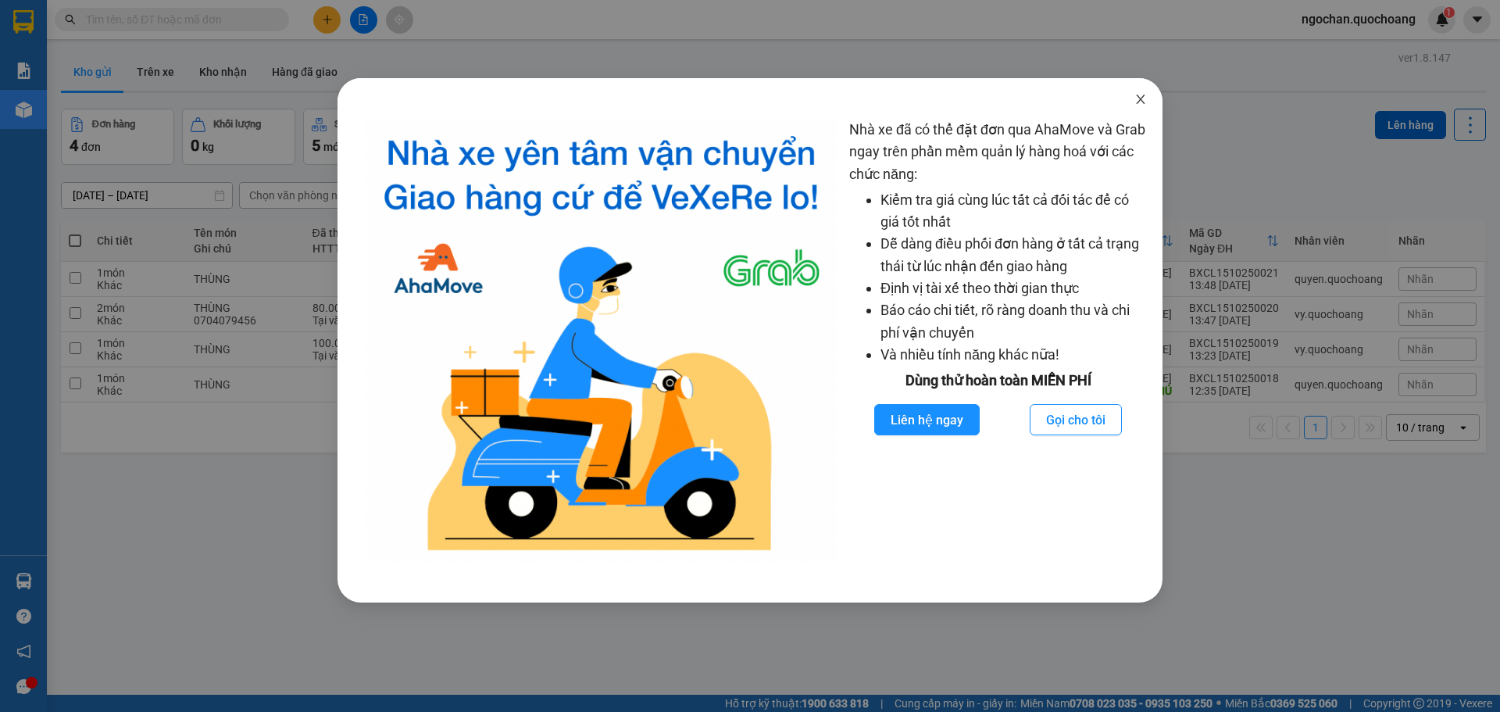
click at [1137, 97] on icon "close" at bounding box center [1141, 99] width 13 height 13
